Goal: Ask a question

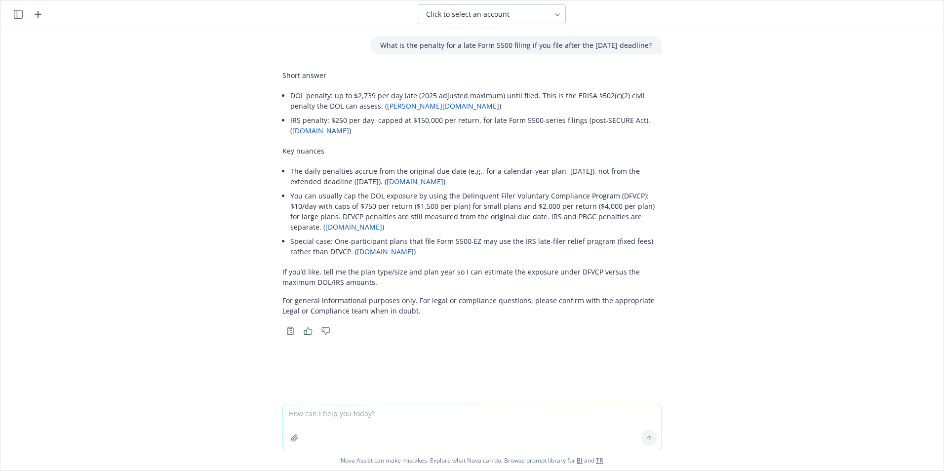
click at [21, 14] on icon "button" at bounding box center [18, 14] width 9 height 9
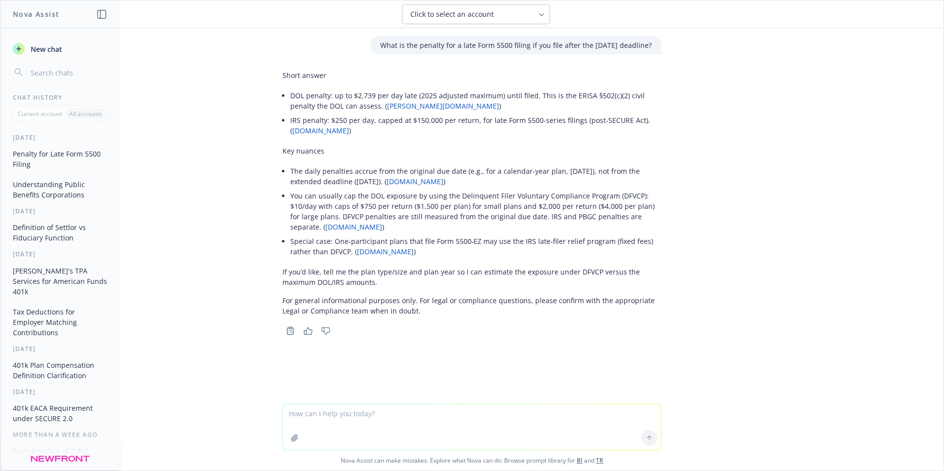
click at [50, 45] on span "New chat" at bounding box center [46, 49] width 34 height 10
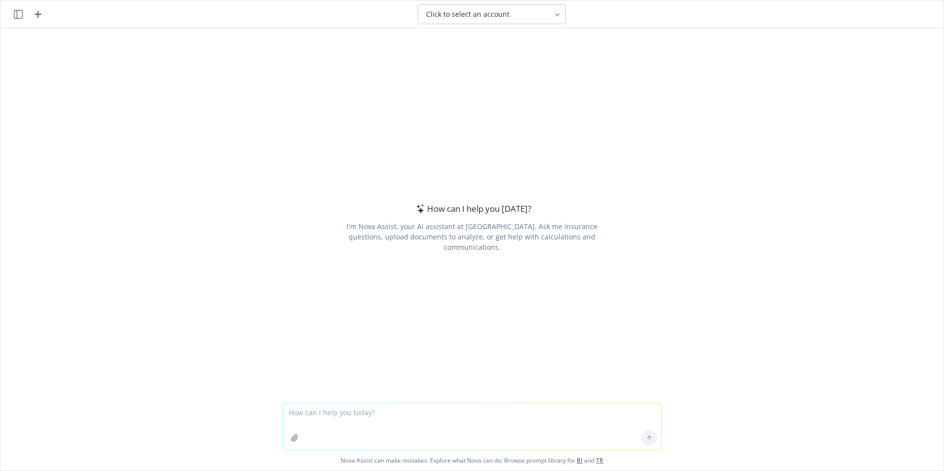
click at [315, 412] on textarea at bounding box center [472, 427] width 378 height 46
type textarea "Who is a public company in HealthTech?"
